Goal: Task Accomplishment & Management: Use online tool/utility

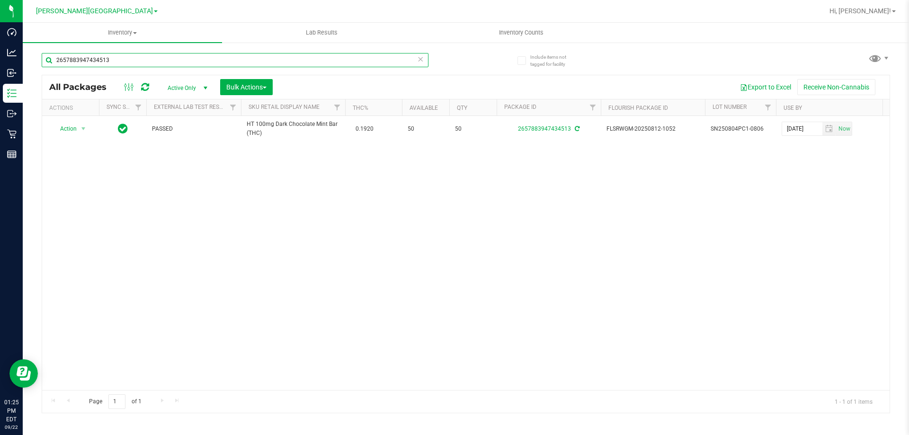
drag, startPoint x: 121, startPoint y: 57, endPoint x: 36, endPoint y: 66, distance: 86.2
click at [36, 66] on div "Include items not tagged for facility 2657883947434513 All Packages Active Only…" at bounding box center [466, 186] width 887 height 289
type input "8745759668824738"
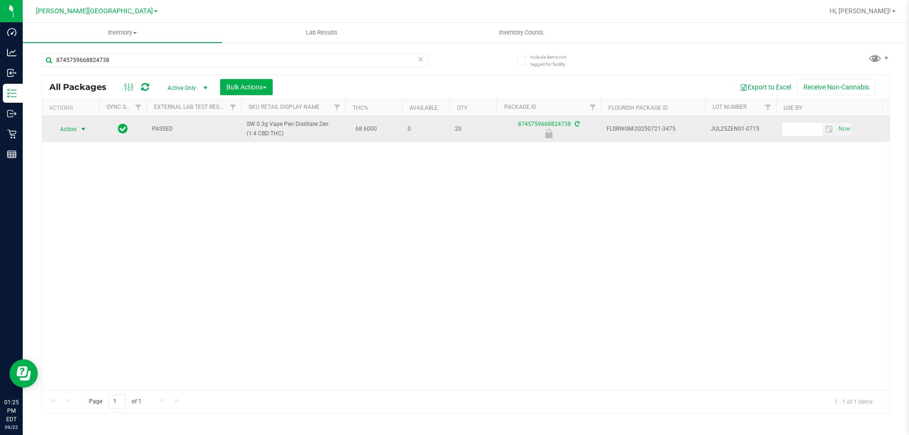
click at [68, 128] on span "Action" at bounding box center [65, 129] width 26 height 13
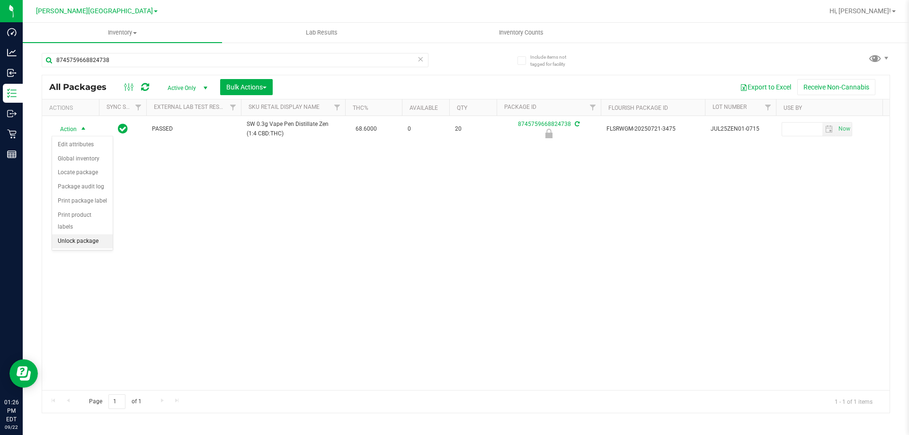
click at [97, 234] on li "Unlock package" at bounding box center [82, 241] width 61 height 14
